Goal: Information Seeking & Learning: Learn about a topic

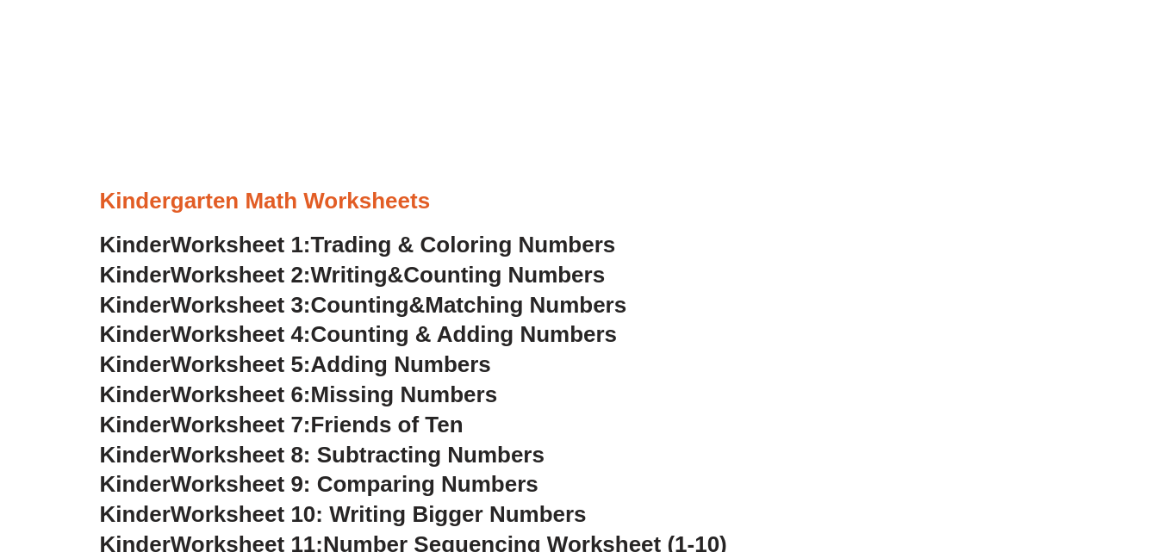
scroll to position [690, 0]
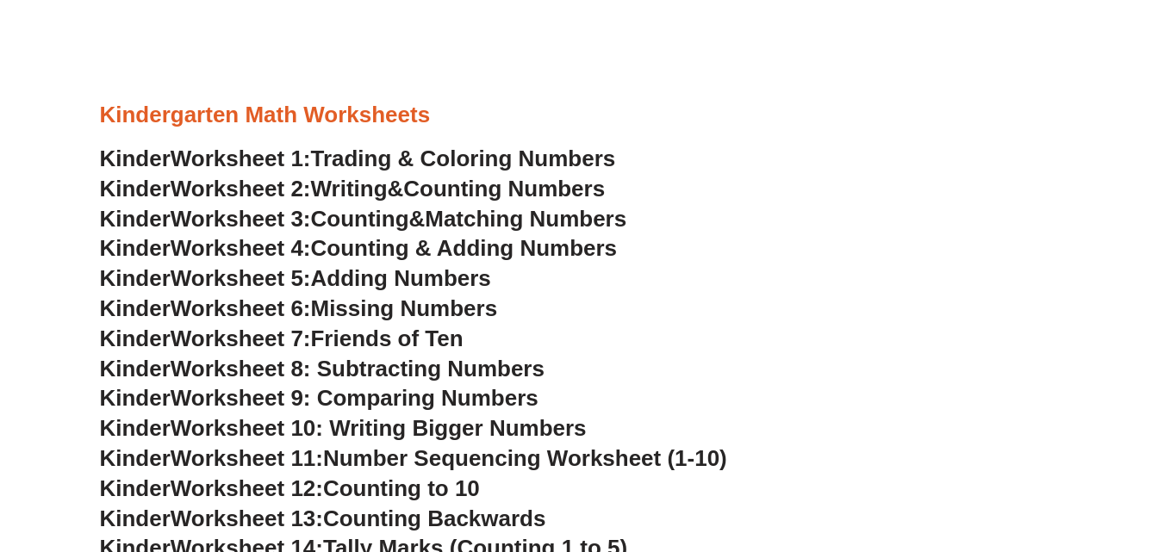
click at [464, 190] on span "Counting Numbers" at bounding box center [504, 189] width 202 height 26
click at [538, 185] on span "Counting Numbers" at bounding box center [504, 189] width 202 height 26
click at [403, 217] on span "Counting" at bounding box center [360, 219] width 98 height 26
click at [455, 256] on span "Counting & Adding Numbers" at bounding box center [464, 248] width 307 height 26
click at [416, 276] on span "Adding Numbers" at bounding box center [401, 278] width 180 height 26
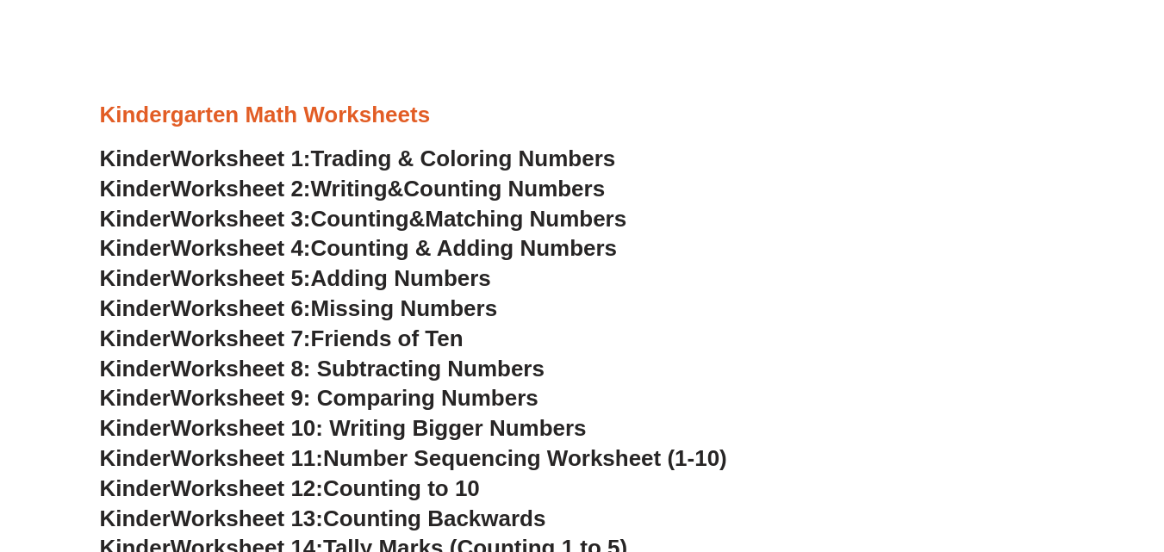
click at [462, 306] on span "Missing Numbers" at bounding box center [404, 309] width 187 height 26
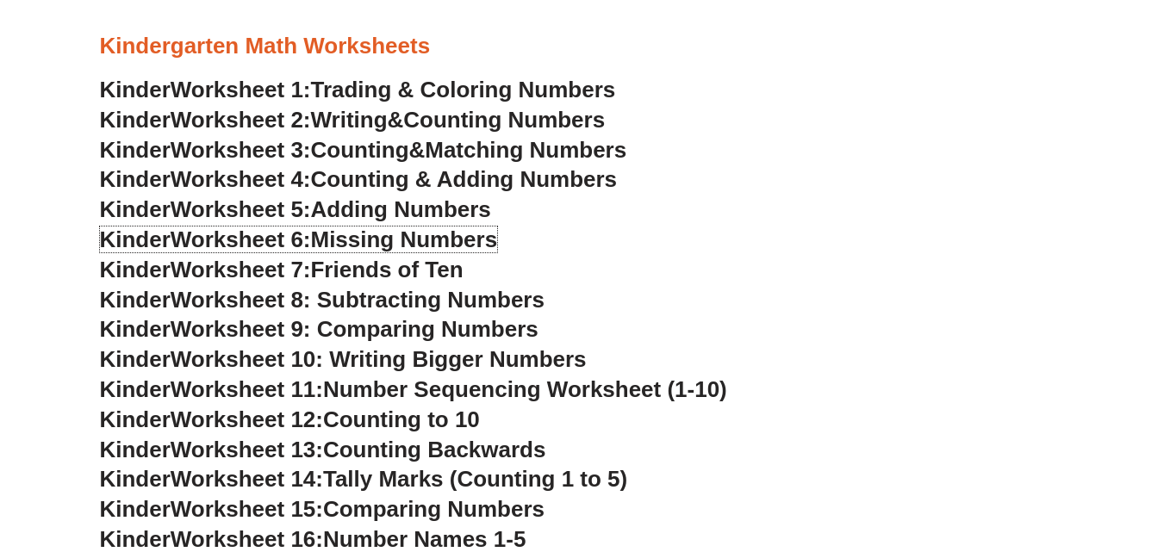
scroll to position [862, 0]
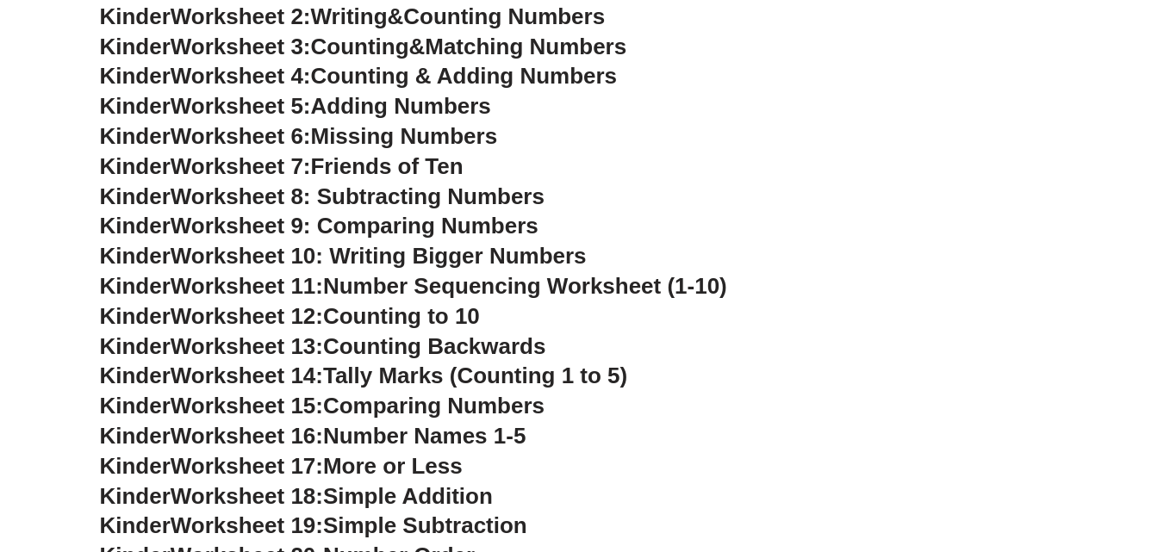
click at [416, 171] on span "Friends of Ten" at bounding box center [387, 166] width 153 height 26
click at [452, 197] on span "Worksheet 8: Subtracting Numbers" at bounding box center [358, 197] width 374 height 26
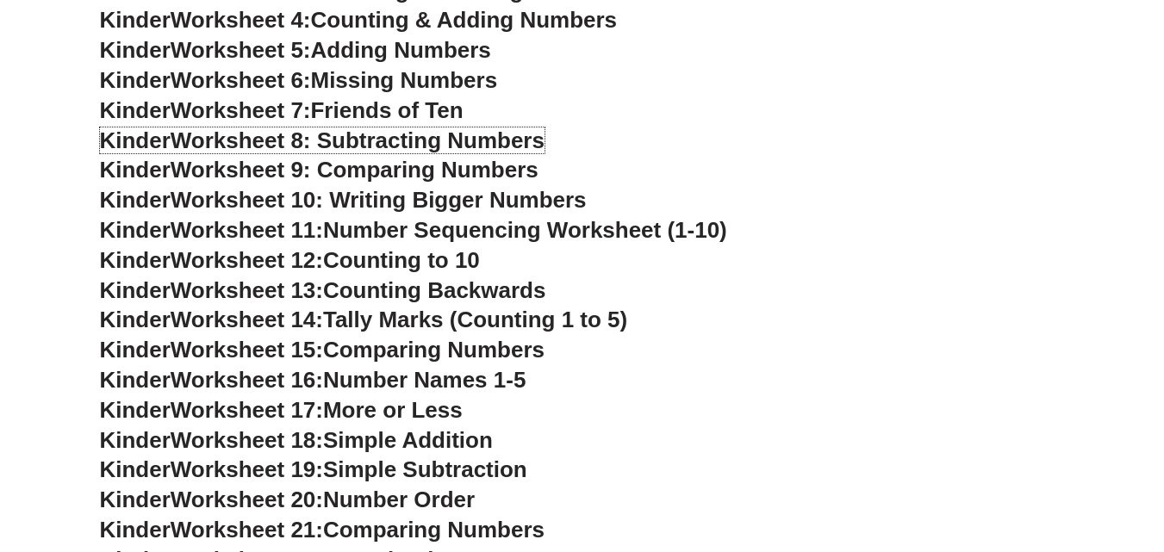
scroll to position [948, 0]
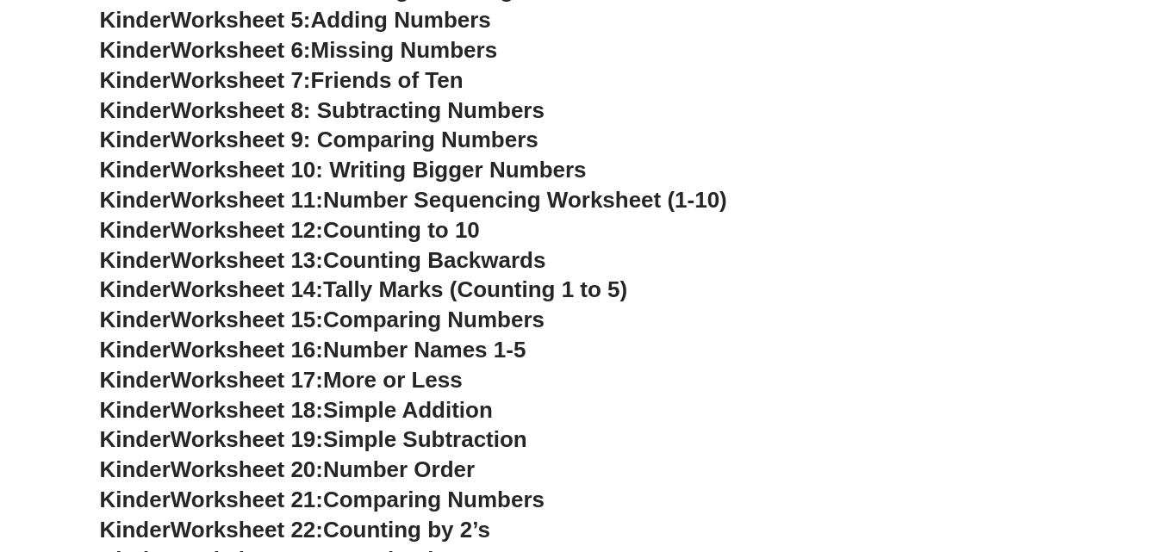
click at [649, 78] on h3 "Kinder Worksheet 7: Friends of Ten" at bounding box center [582, 80] width 965 height 29
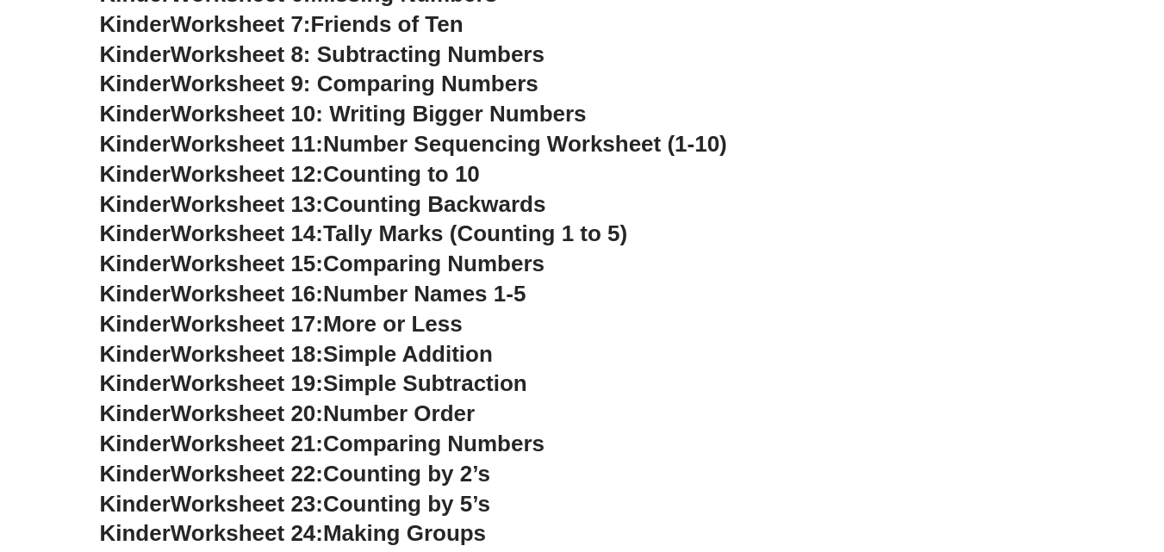
scroll to position [1034, 0]
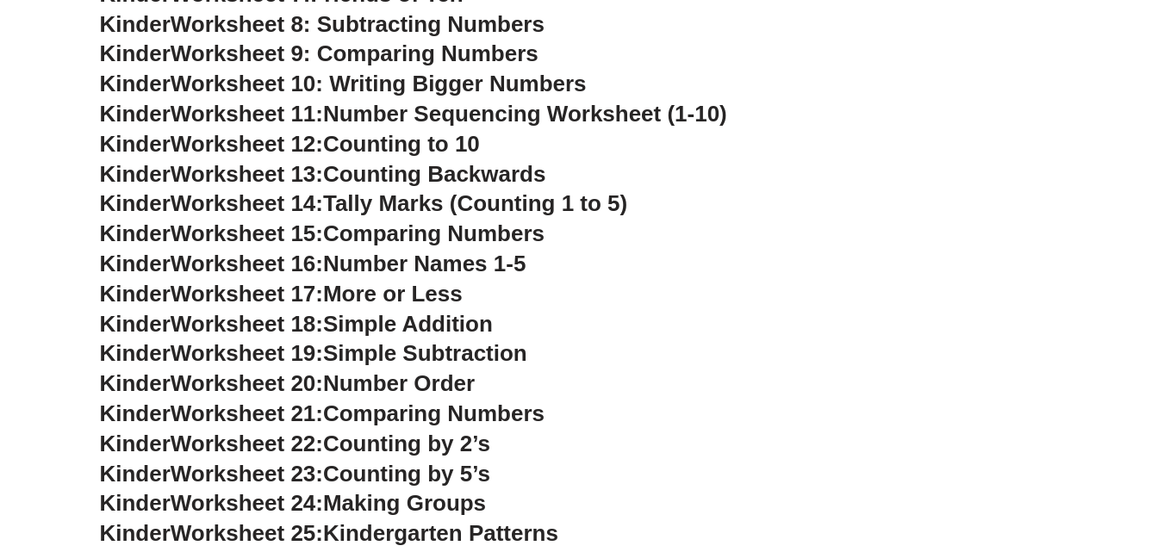
click at [446, 403] on span "Comparing Numbers" at bounding box center [434, 414] width 222 height 26
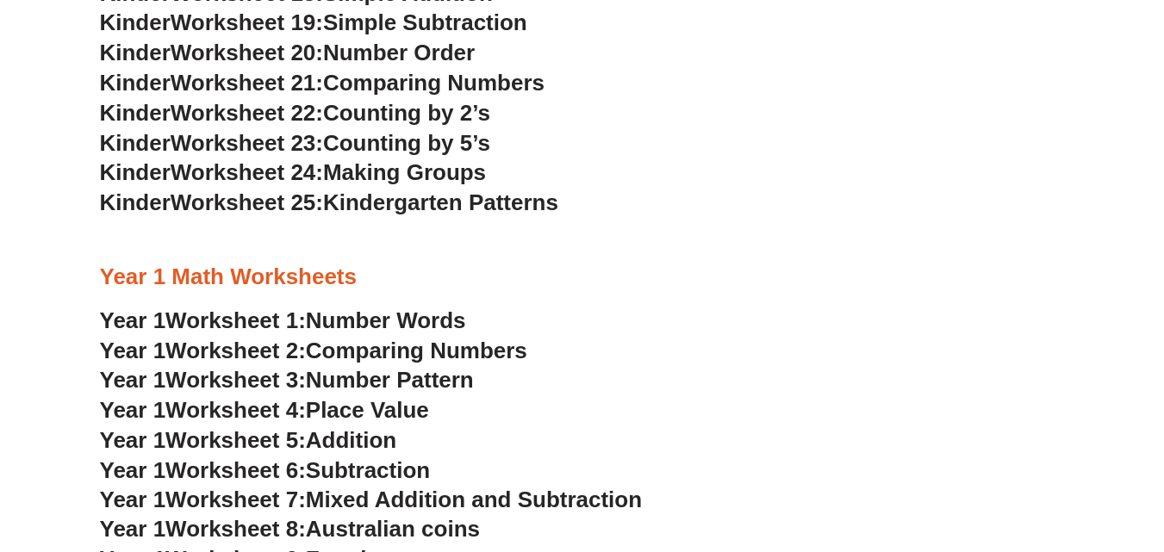
scroll to position [1379, 0]
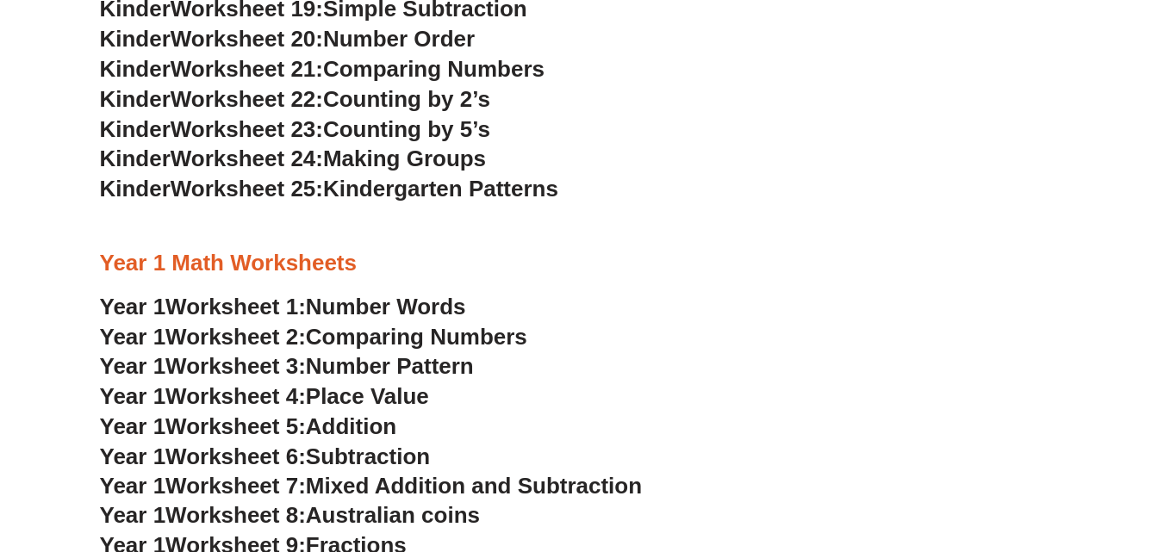
click at [386, 459] on span "Subtraction" at bounding box center [368, 457] width 124 height 26
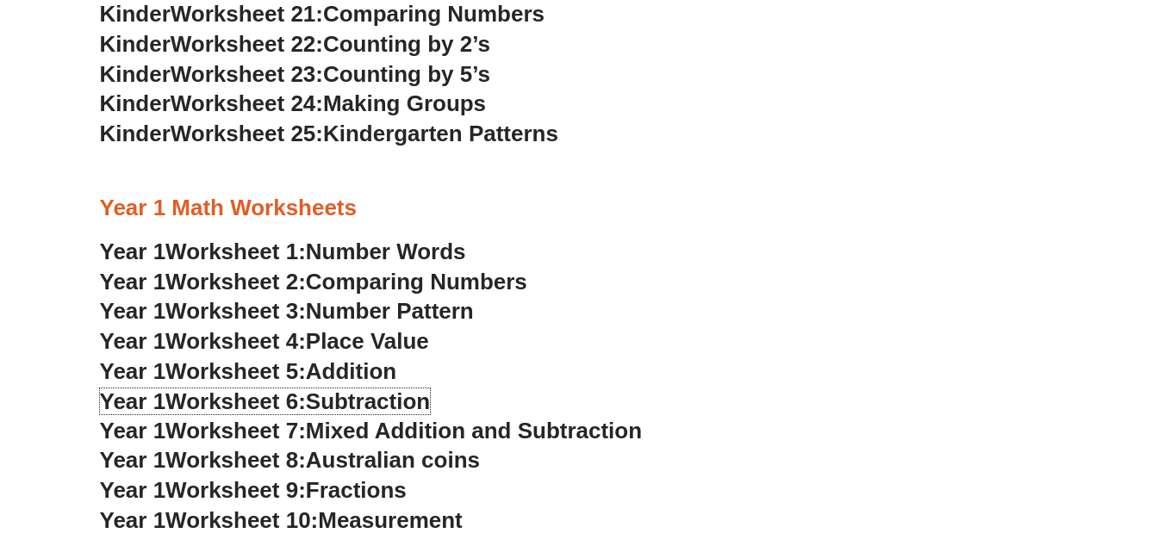
scroll to position [1465, 0]
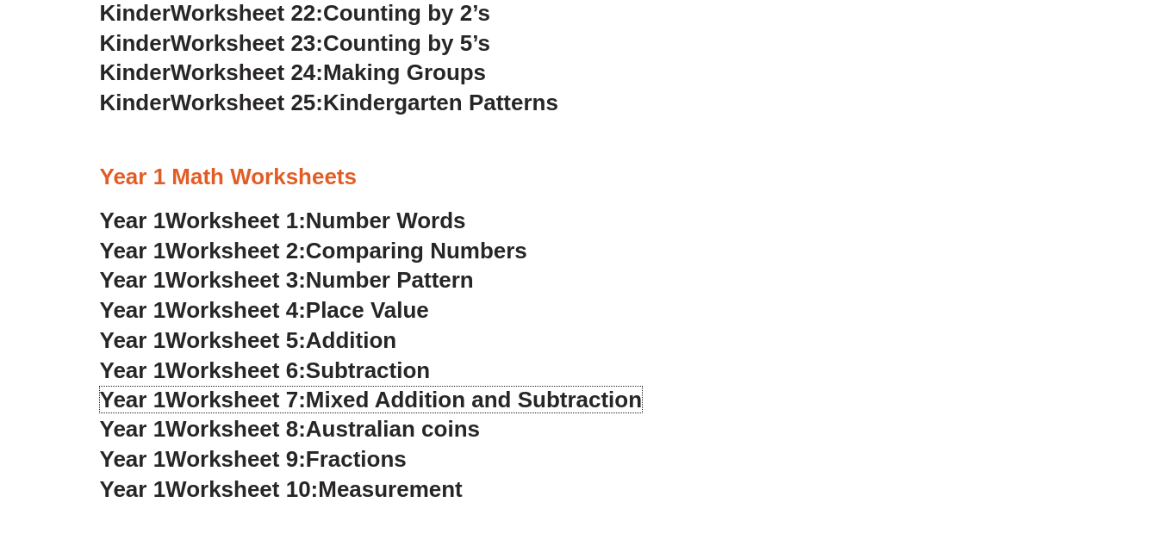
drag, startPoint x: 504, startPoint y: 397, endPoint x: 515, endPoint y: 379, distance: 21.3
click at [504, 397] on span "Mixed Addition and Subtraction" at bounding box center [474, 400] width 336 height 26
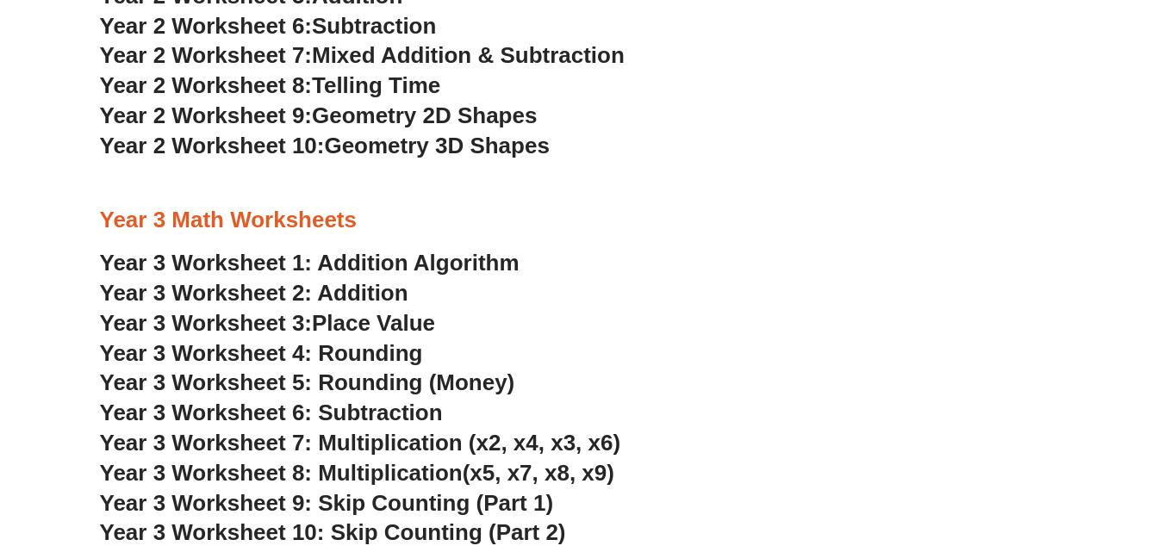
scroll to position [2155, 0]
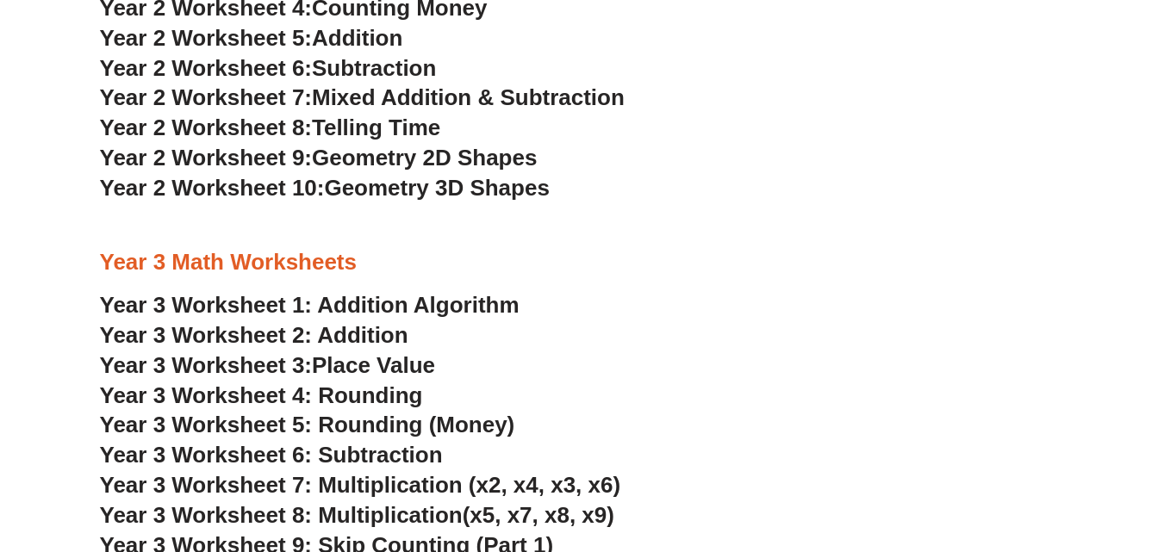
click at [403, 456] on span "Year 3 Worksheet 6: Subtraction" at bounding box center [271, 455] width 343 height 26
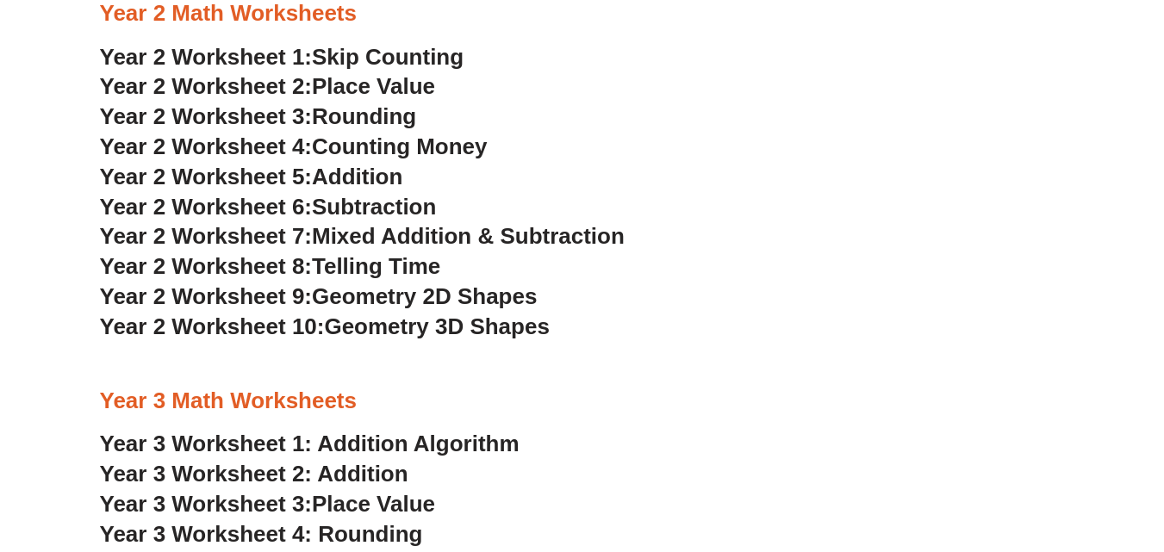
scroll to position [1982, 0]
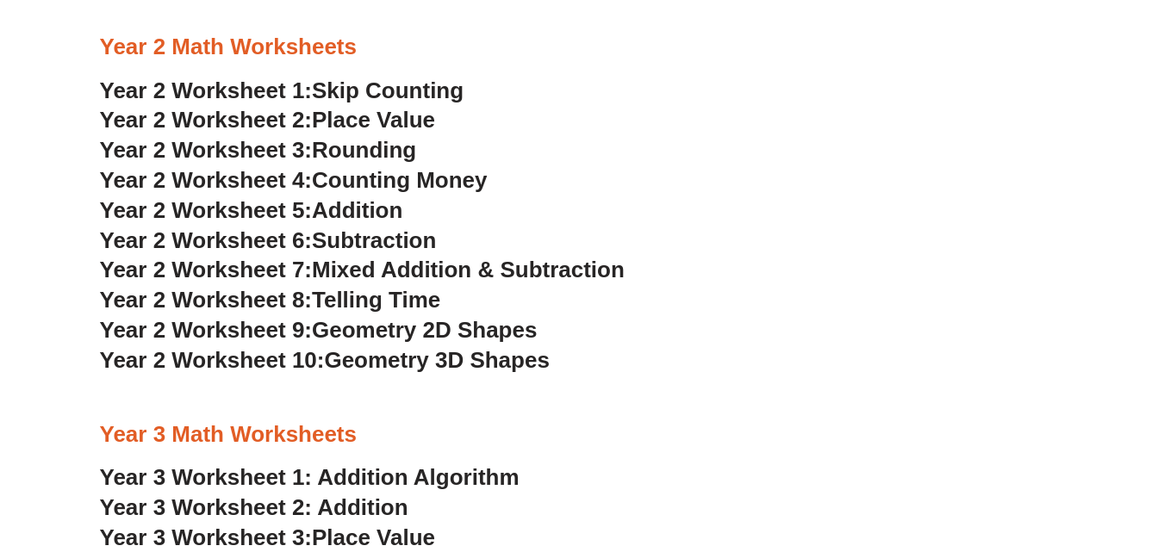
click at [372, 241] on span "Subtraction" at bounding box center [374, 241] width 124 height 26
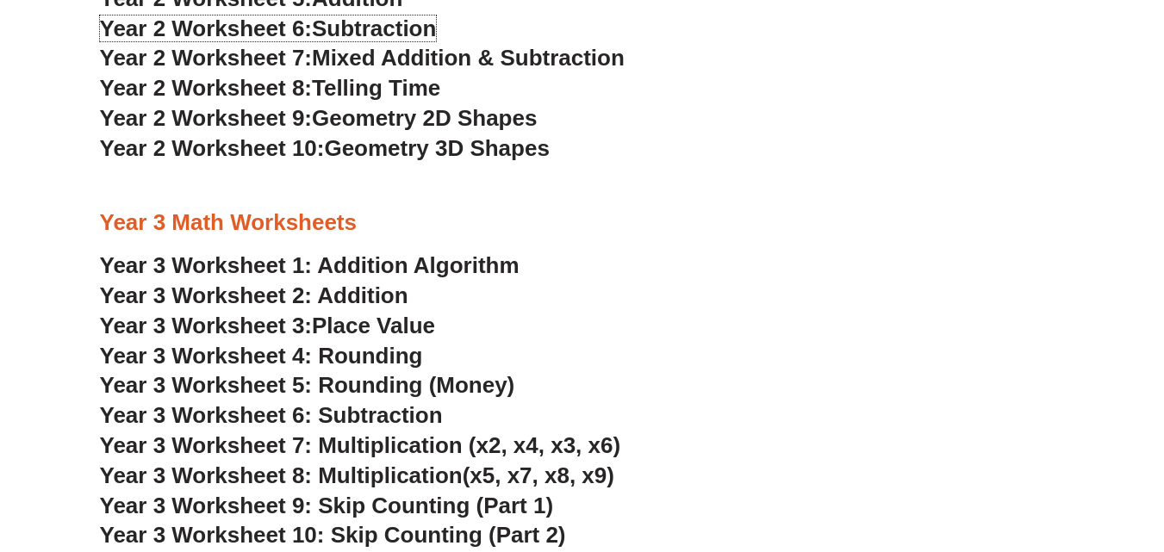
scroll to position [2155, 0]
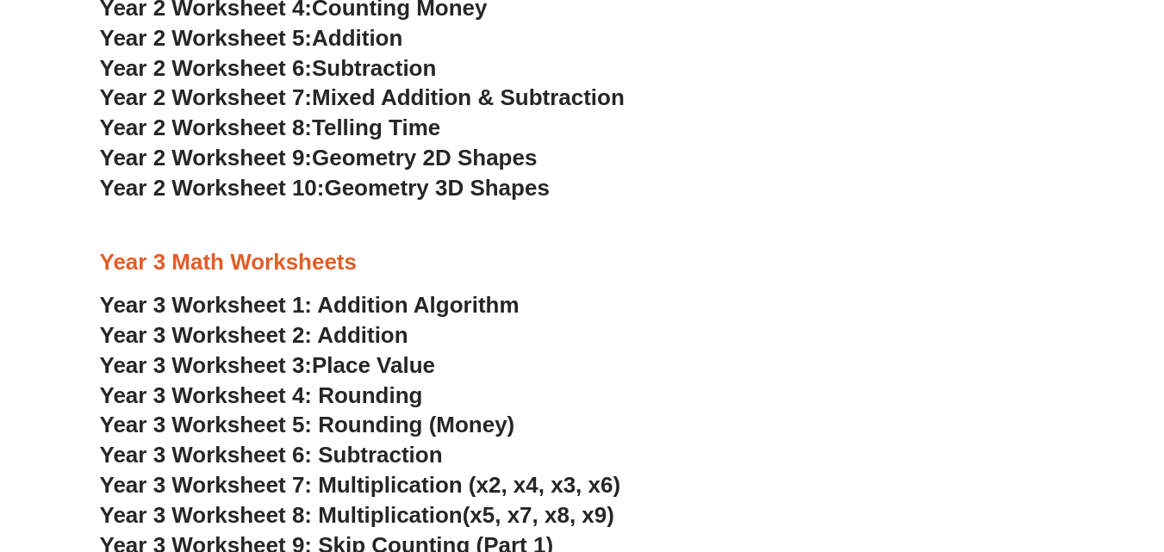
click at [450, 159] on span "Geometry 2D Shapes" at bounding box center [424, 158] width 225 height 26
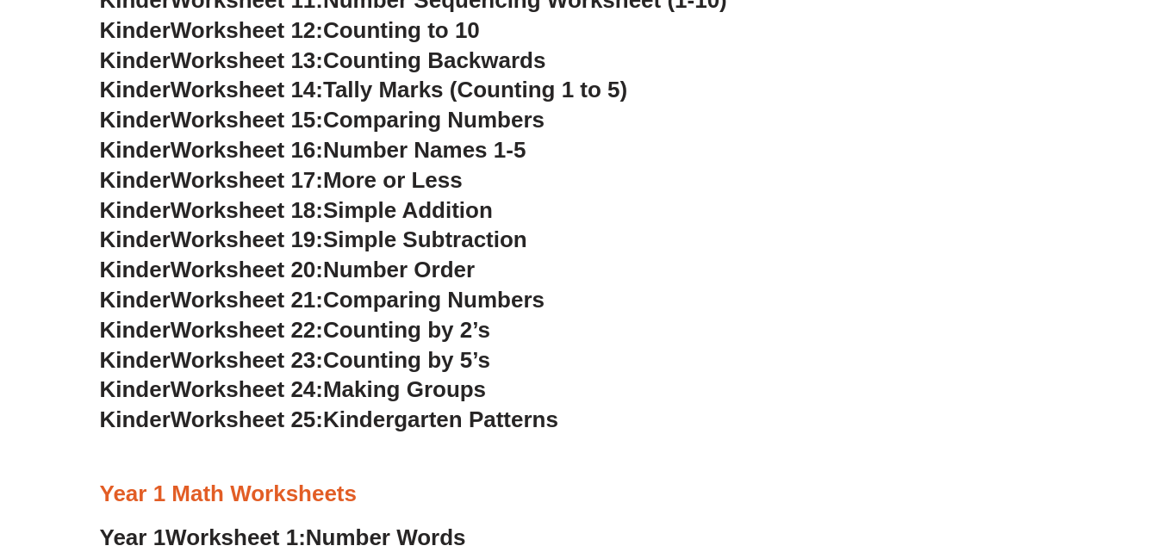
scroll to position [1034, 0]
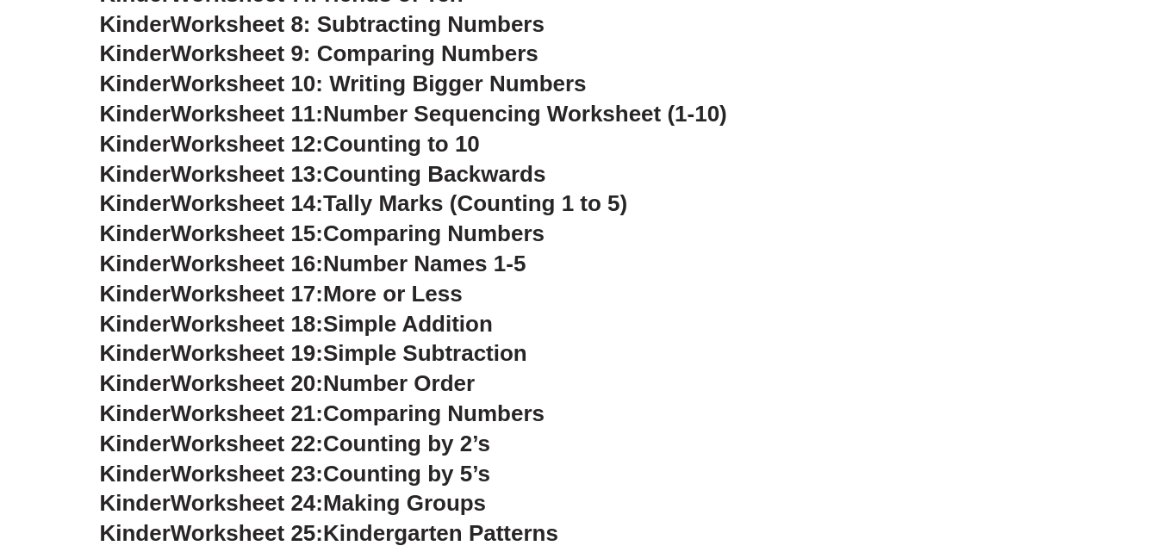
drag, startPoint x: 567, startPoint y: 0, endPoint x: 691, endPoint y: 82, distance: 148.7
click at [983, 71] on h3 "Kinder Worksheet 10: Writing Bigger Numbers" at bounding box center [582, 84] width 965 height 29
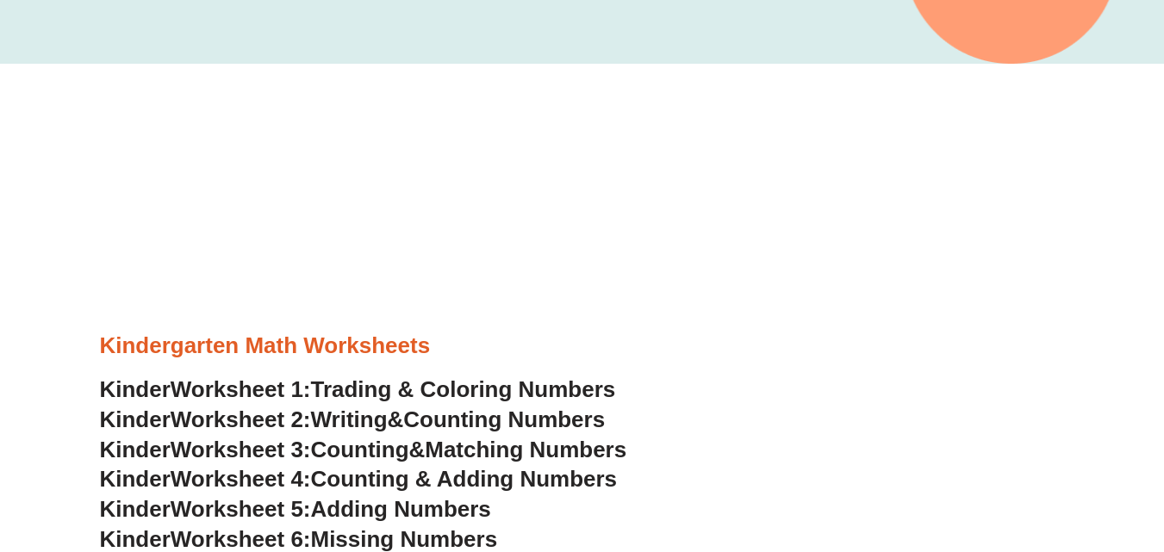
scroll to position [603, 0]
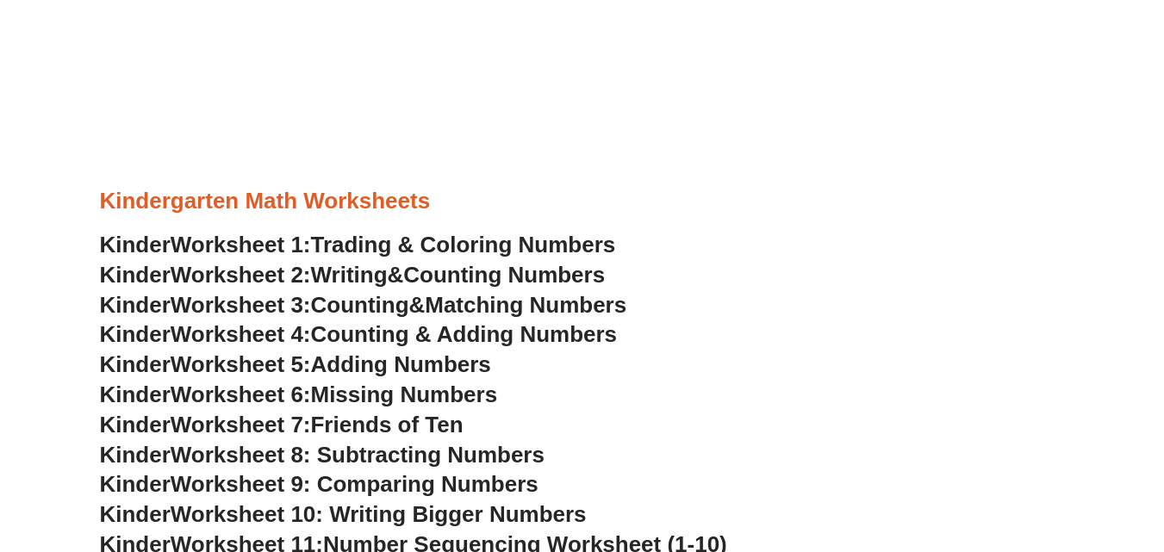
click at [479, 282] on span "Counting Numbers" at bounding box center [504, 275] width 202 height 26
click at [400, 244] on span "Trading & Coloring Numbers" at bounding box center [463, 245] width 305 height 26
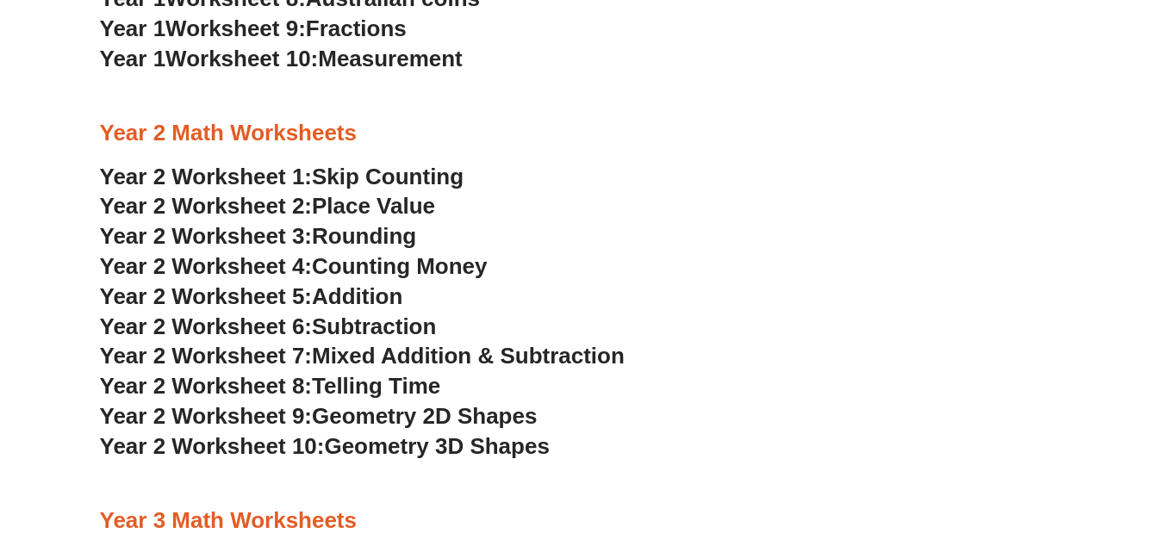
scroll to position [1982, 0]
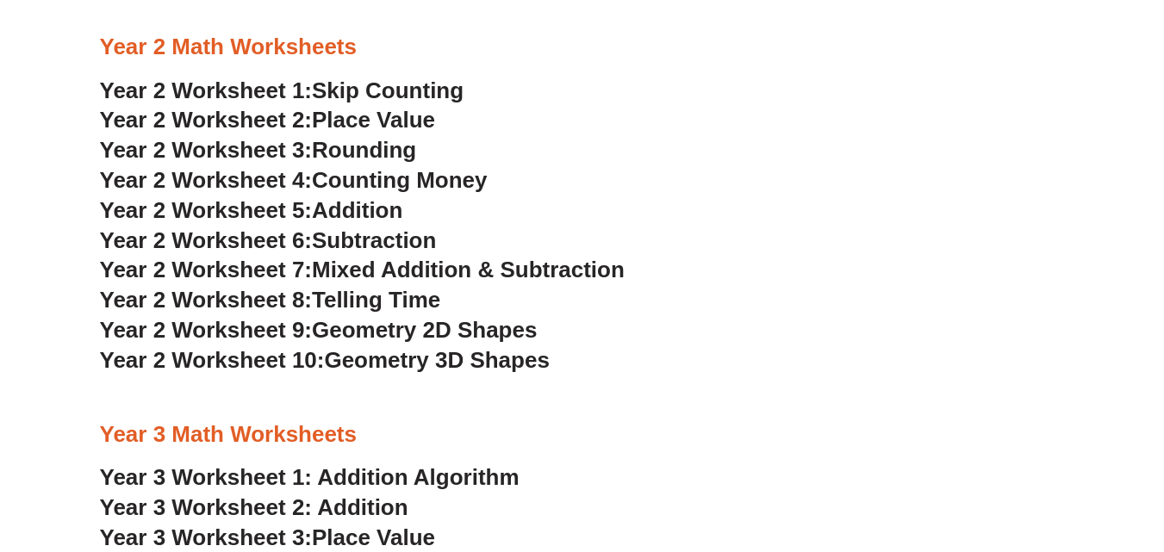
click at [432, 366] on span "Geometry 3D Shapes" at bounding box center [436, 360] width 225 height 26
